Goal: Transaction & Acquisition: Book appointment/travel/reservation

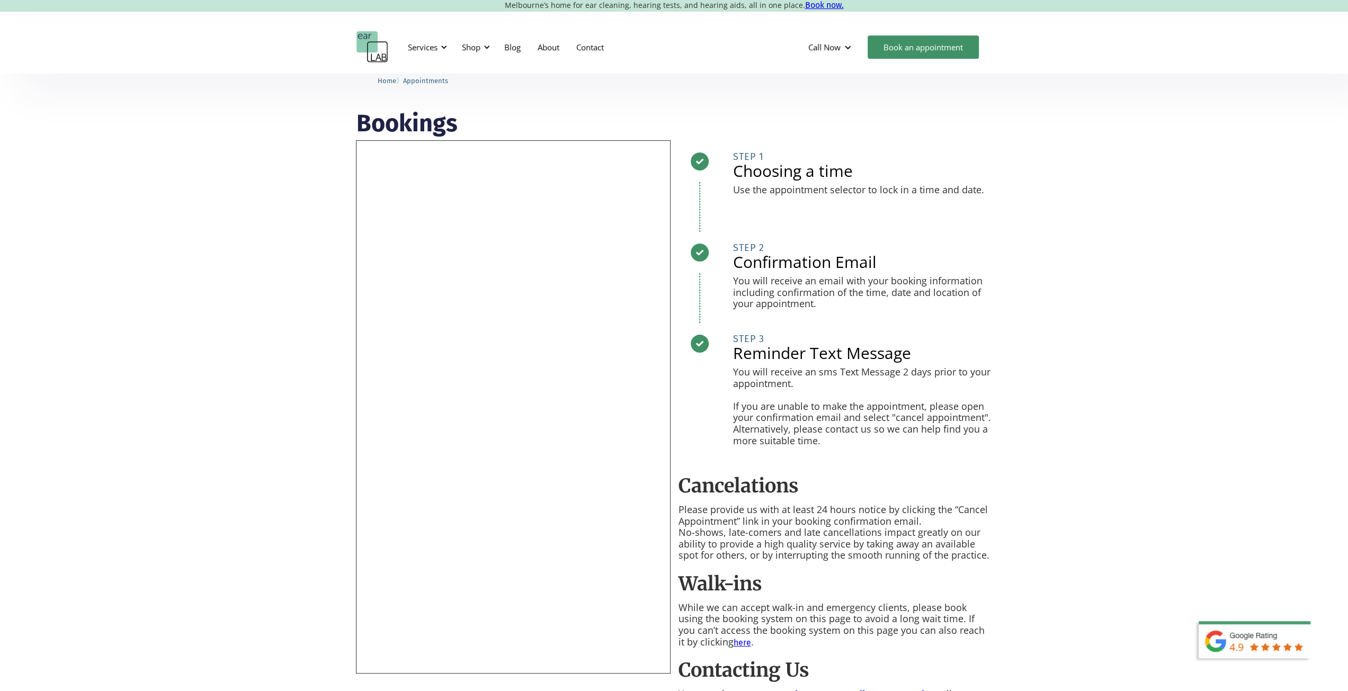
scroll to position [53, 0]
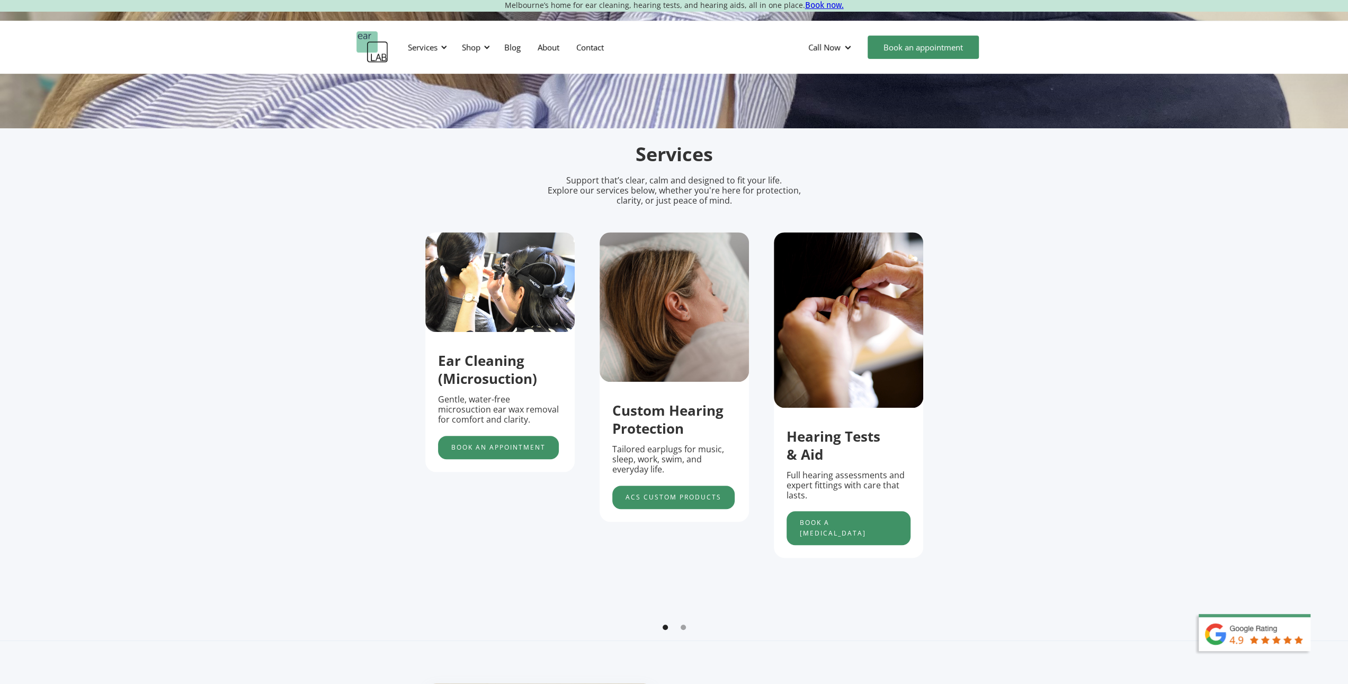
scroll to position [371, 0]
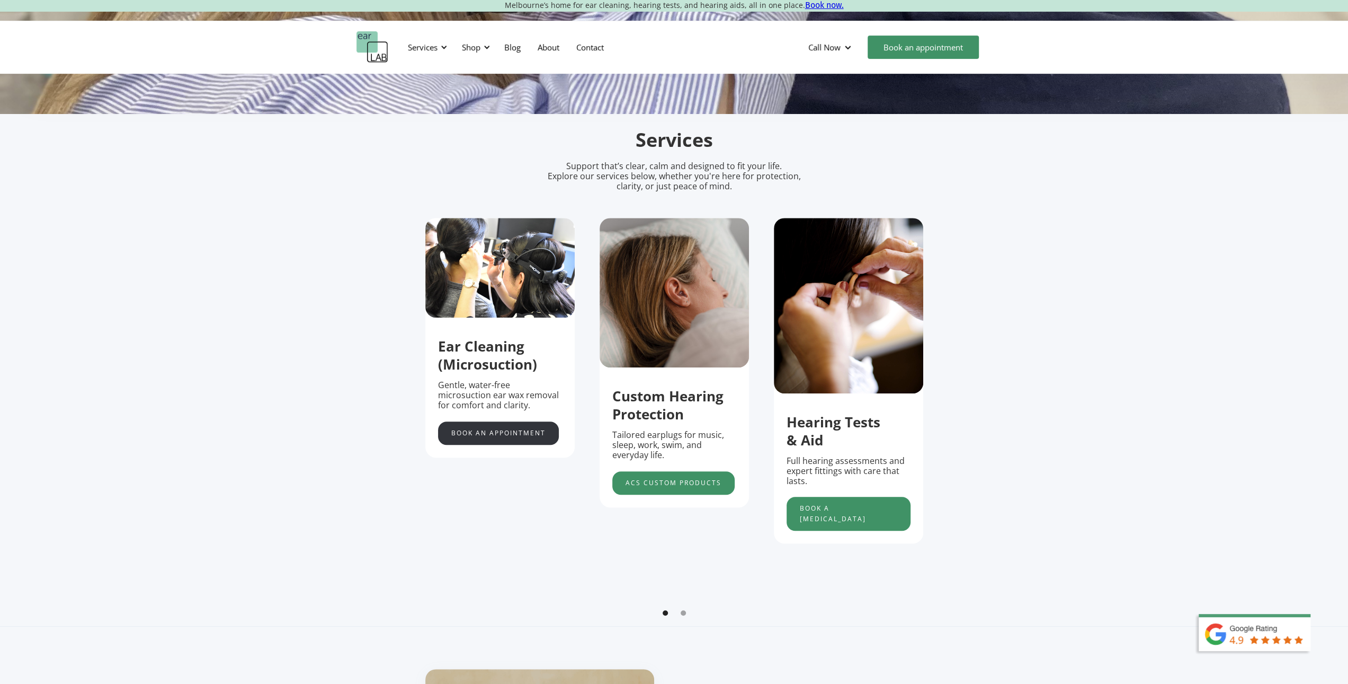
click at [484, 429] on link "Book an appointment" at bounding box center [498, 432] width 121 height 23
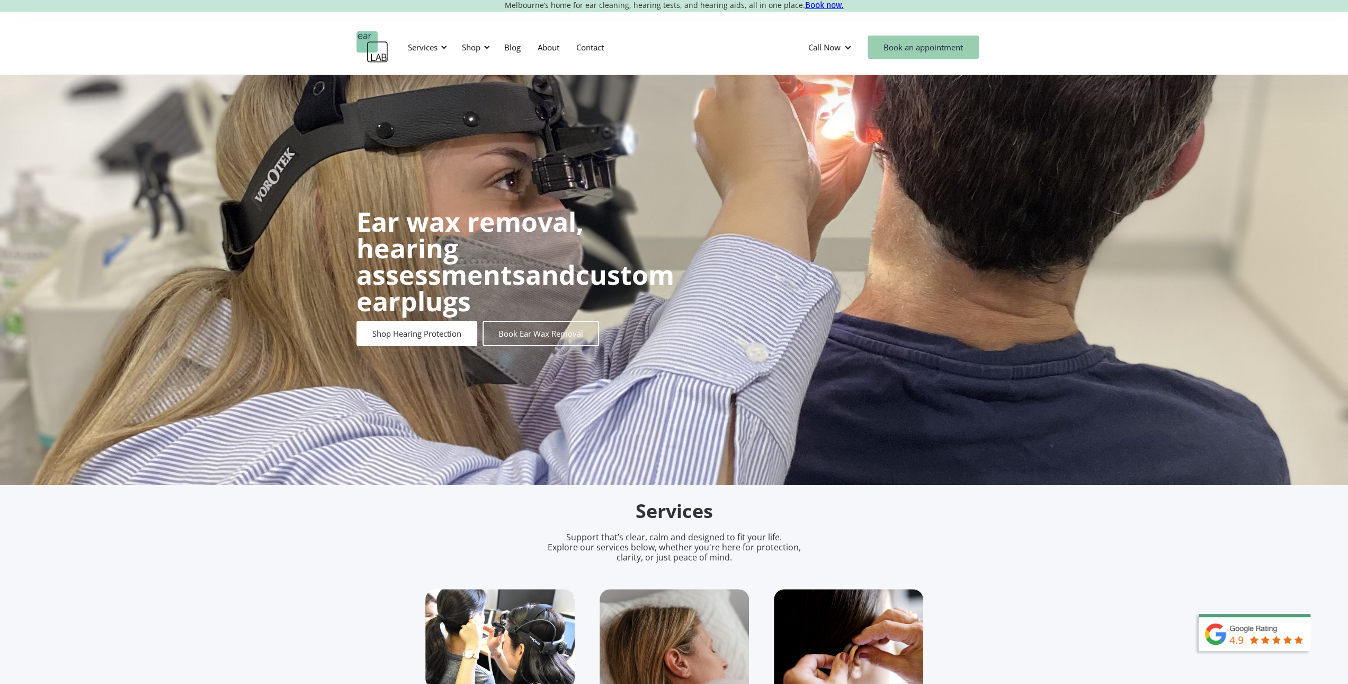
click at [884, 45] on link "Book an appointment" at bounding box center [923, 46] width 111 height 23
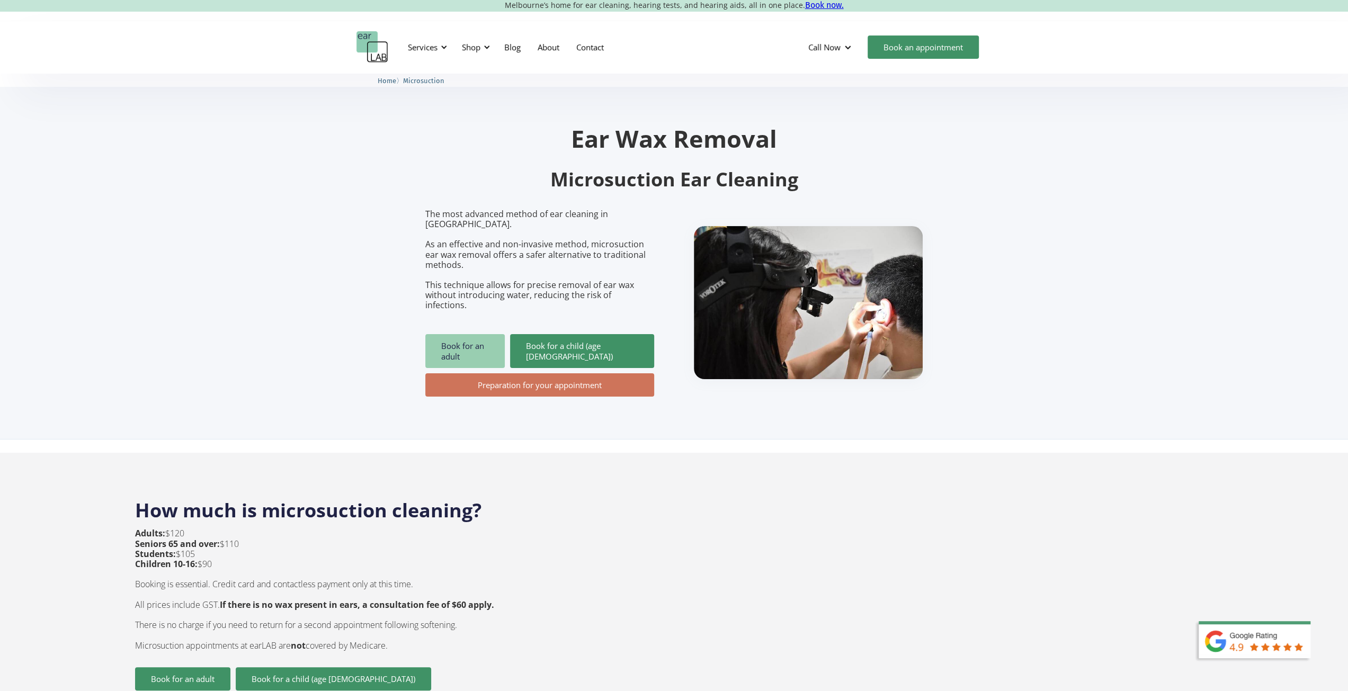
click at [460, 334] on link "Book for an adult" at bounding box center [464, 351] width 79 height 34
